Goal: Task Accomplishment & Management: Manage account settings

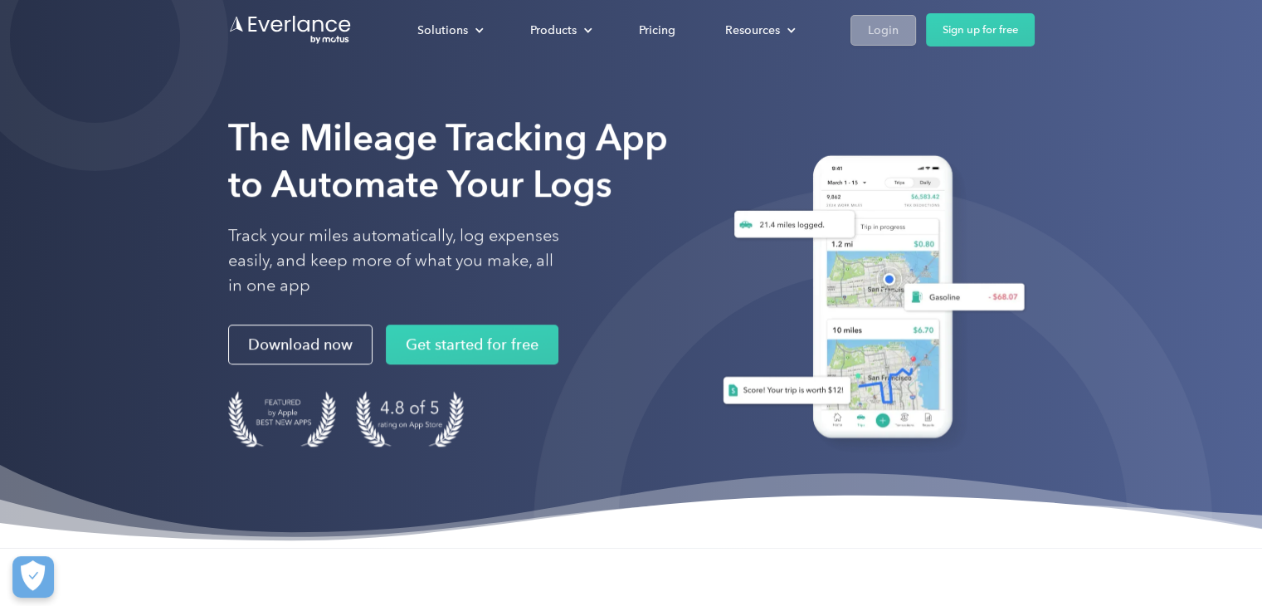
click at [890, 21] on div "Login" at bounding box center [883, 30] width 31 height 21
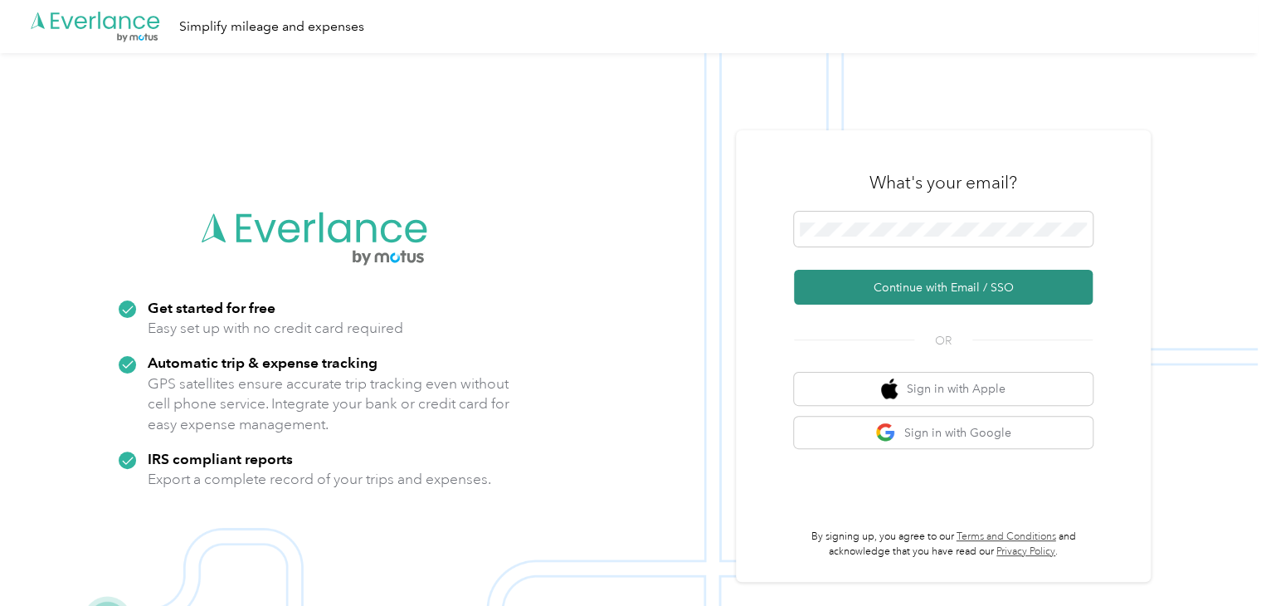
click at [963, 286] on button "Continue with Email / SSO" at bounding box center [943, 287] width 299 height 35
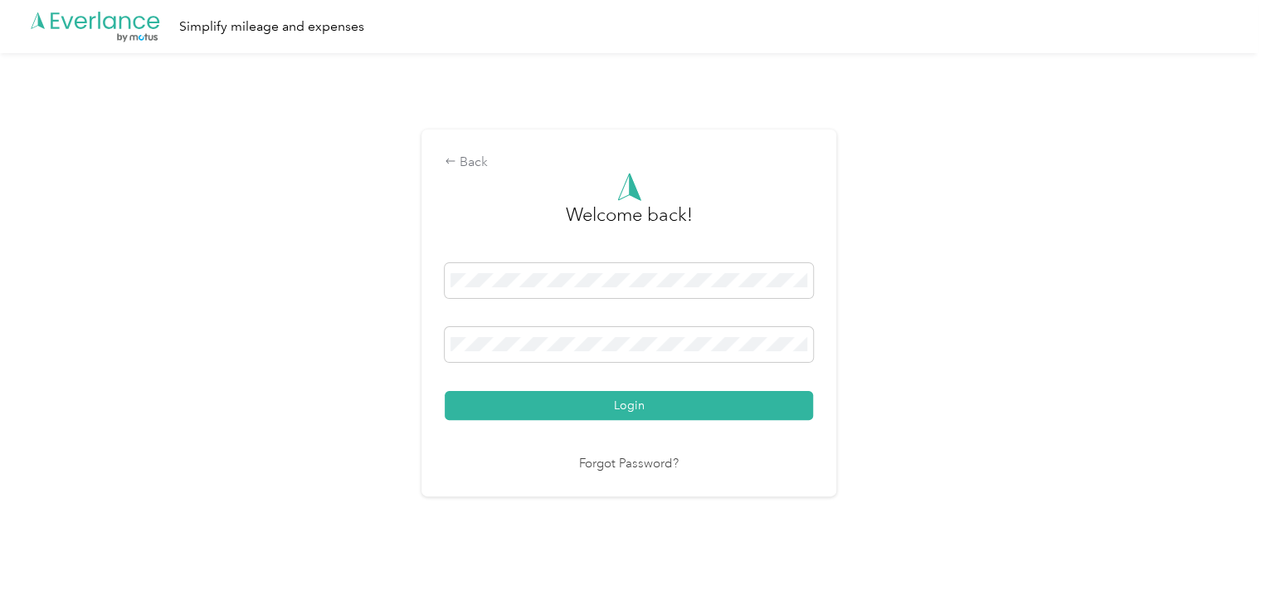
click at [583, 396] on button "Login" at bounding box center [629, 405] width 368 height 29
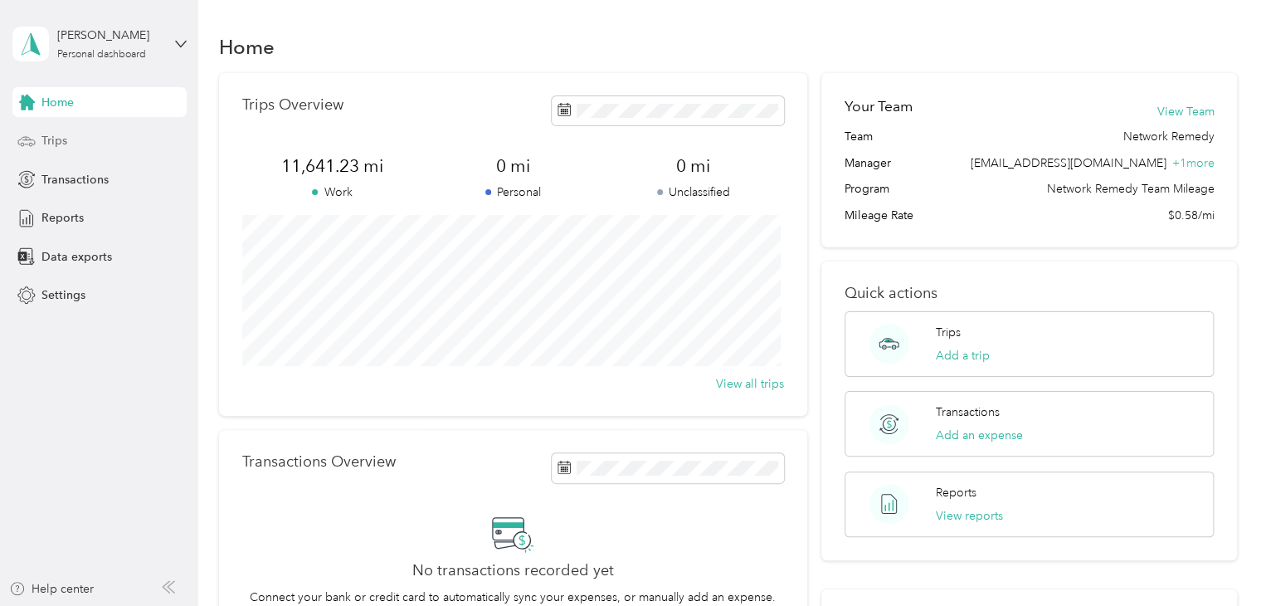
click at [106, 147] on div "Trips" at bounding box center [99, 141] width 174 height 30
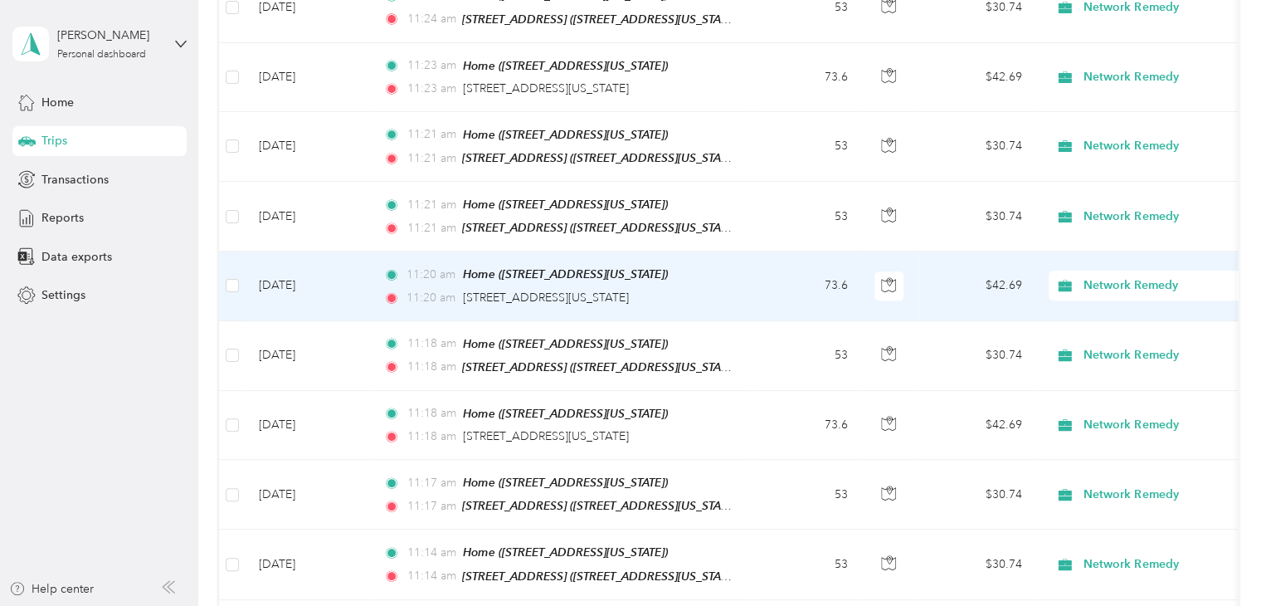
scroll to position [830, 0]
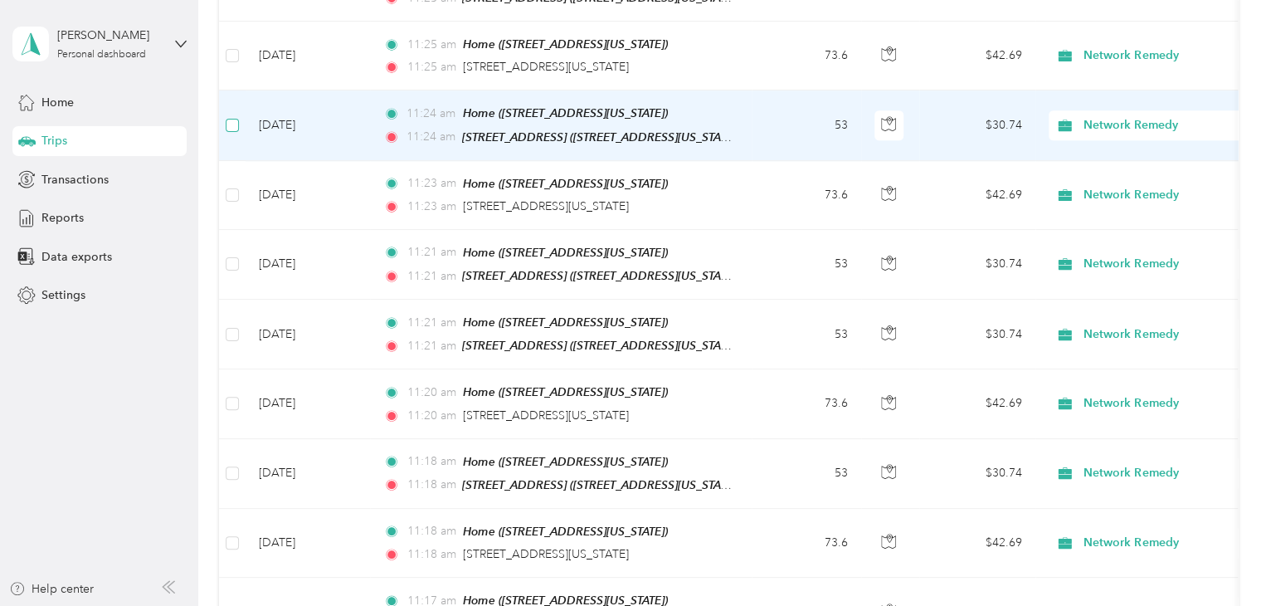
click at [236, 120] on label at bounding box center [232, 125] width 13 height 18
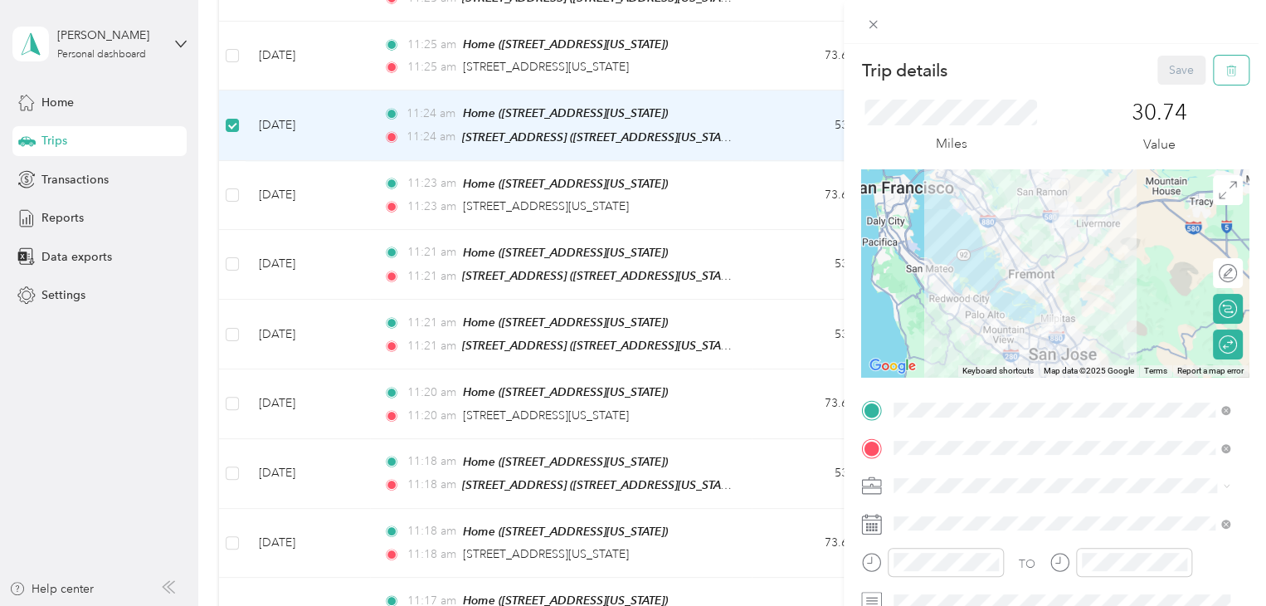
click at [1226, 71] on icon "button" at bounding box center [1232, 71] width 12 height 12
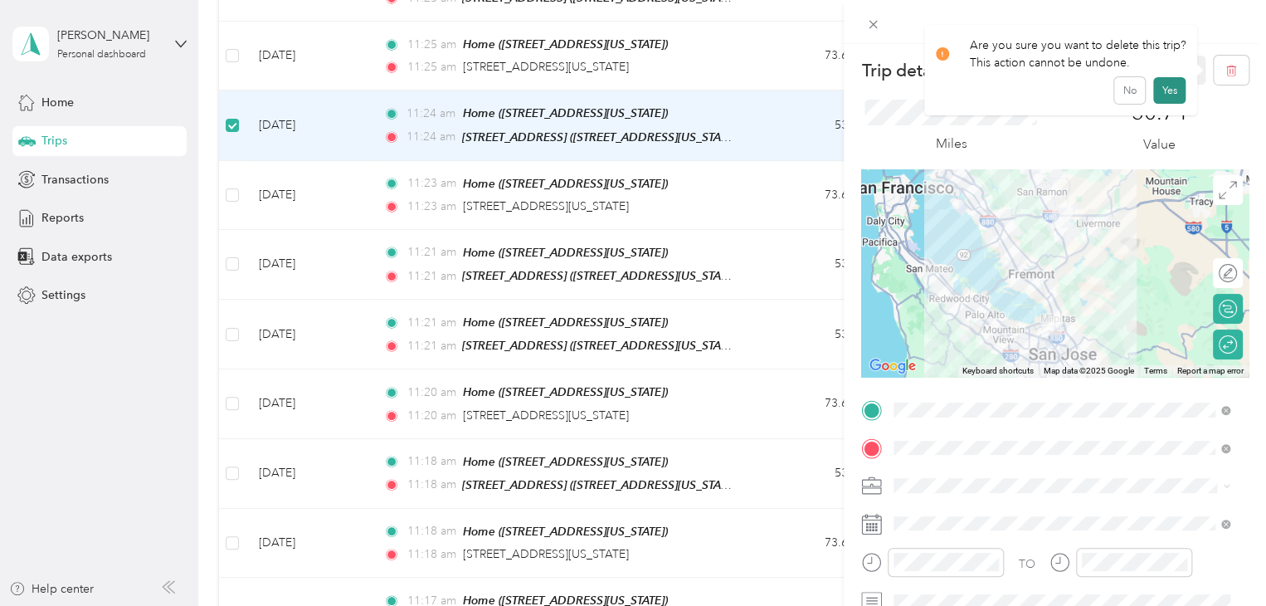
click at [1167, 94] on button "Yes" at bounding box center [1169, 90] width 32 height 27
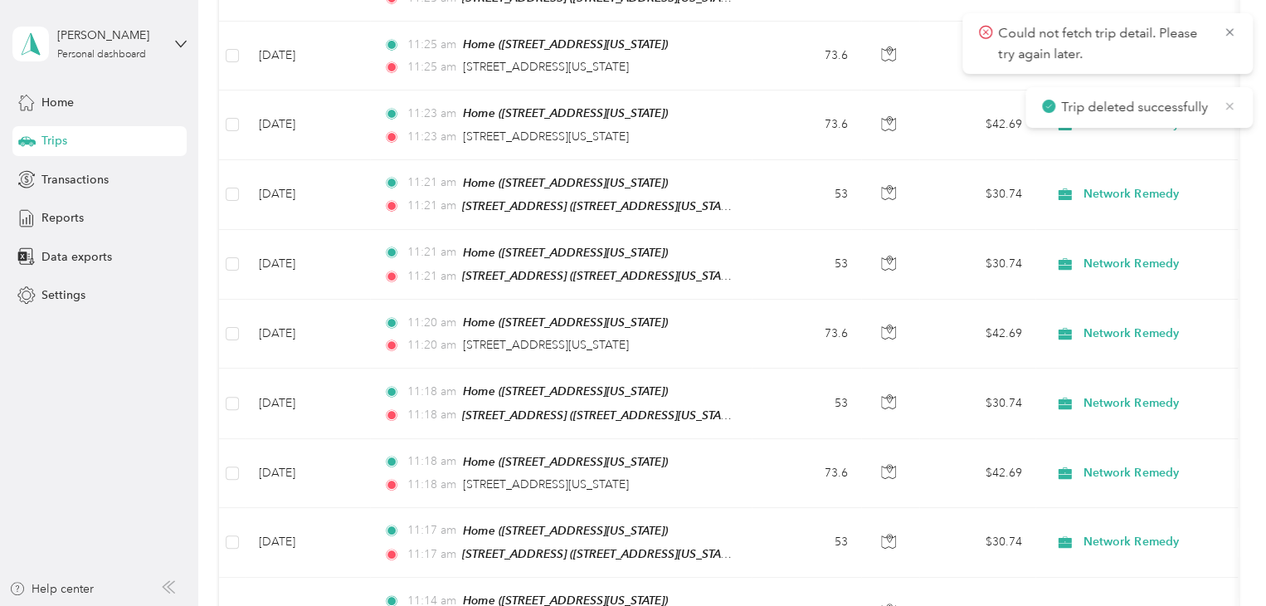
click at [1231, 110] on icon at bounding box center [1229, 106] width 13 height 15
click at [1227, 30] on icon at bounding box center [1229, 31] width 7 height 7
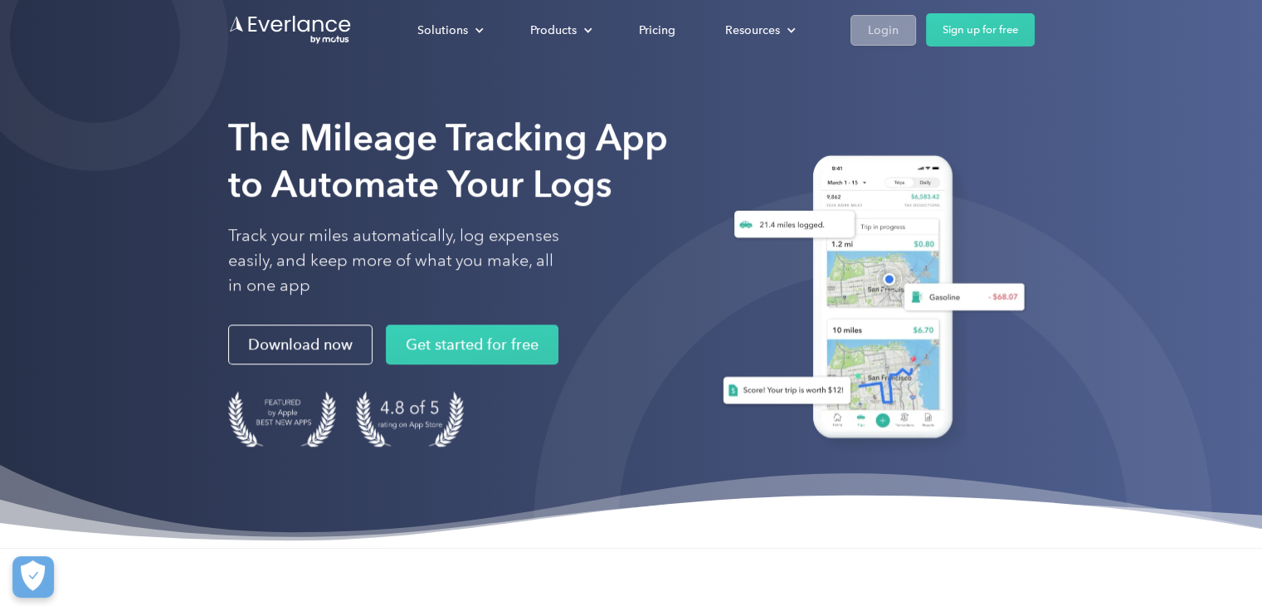
click at [895, 35] on div "Login" at bounding box center [883, 30] width 31 height 21
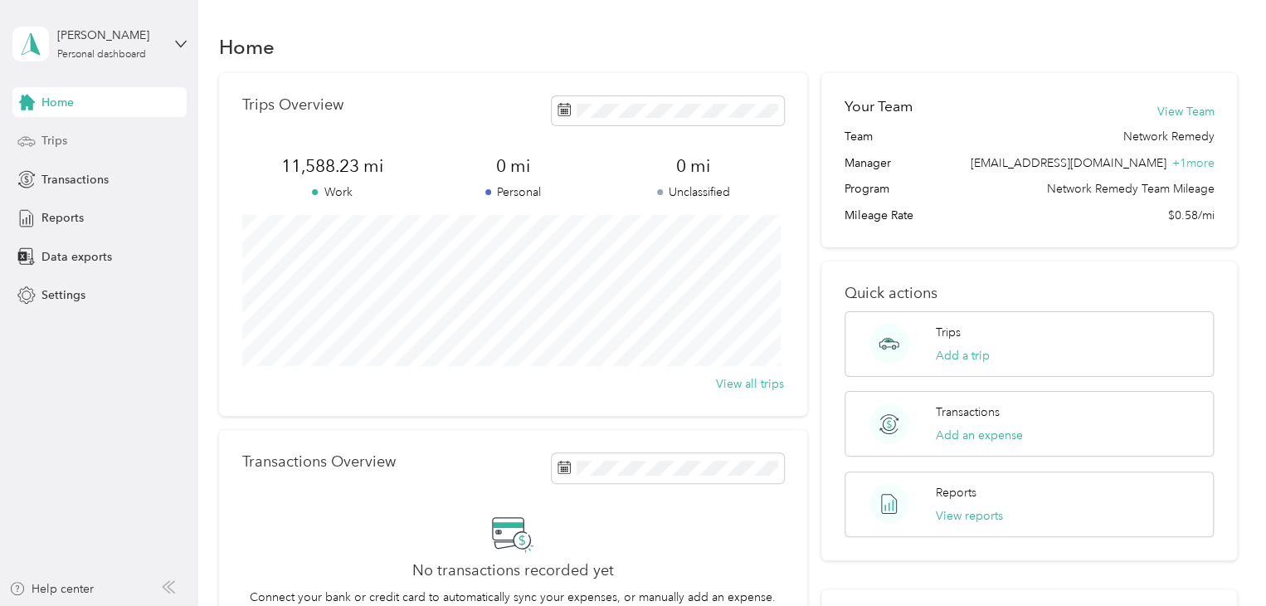
click at [80, 145] on div "Trips" at bounding box center [99, 141] width 174 height 30
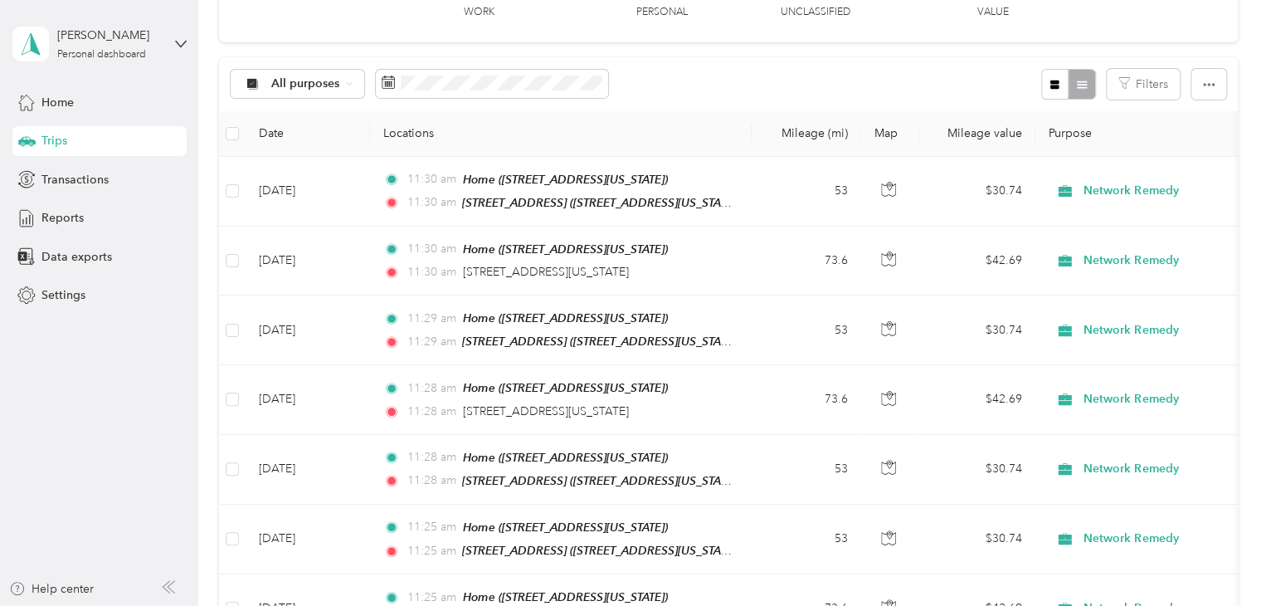
scroll to position [218, 0]
